Goal: Information Seeking & Learning: Find specific fact

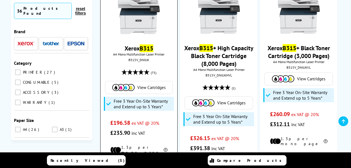
click at [149, 51] on mark "B315" at bounding box center [147, 48] width 14 height 8
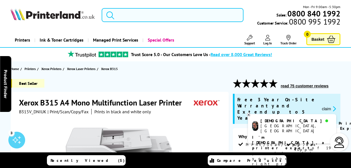
click at [137, 18] on input "search" at bounding box center [173, 15] width 142 height 14
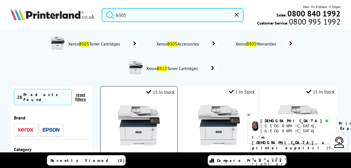
type input "b305"
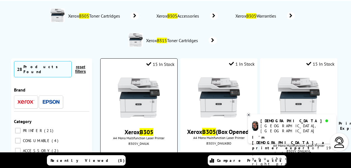
click at [136, 132] on link "Xerox B305" at bounding box center [139, 132] width 29 height 8
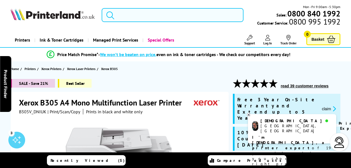
click at [150, 17] on input "search" at bounding box center [173, 15] width 142 height 14
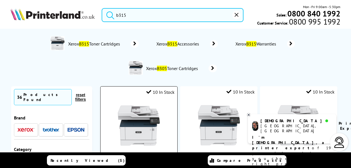
scroll to position [28, 0]
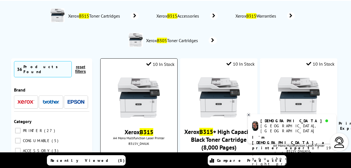
type input "b315"
click at [142, 131] on mark "B315" at bounding box center [147, 132] width 14 height 8
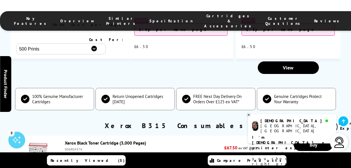
scroll to position [2039, 0]
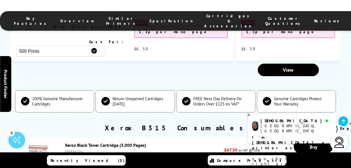
drag, startPoint x: 65, startPoint y: 61, endPoint x: 81, endPoint y: 62, distance: 16.5
click at [81, 149] on div "006R04376" at bounding box center [143, 151] width 157 height 4
copy div "006R04376"
